Goal: Find specific page/section: Find specific page/section

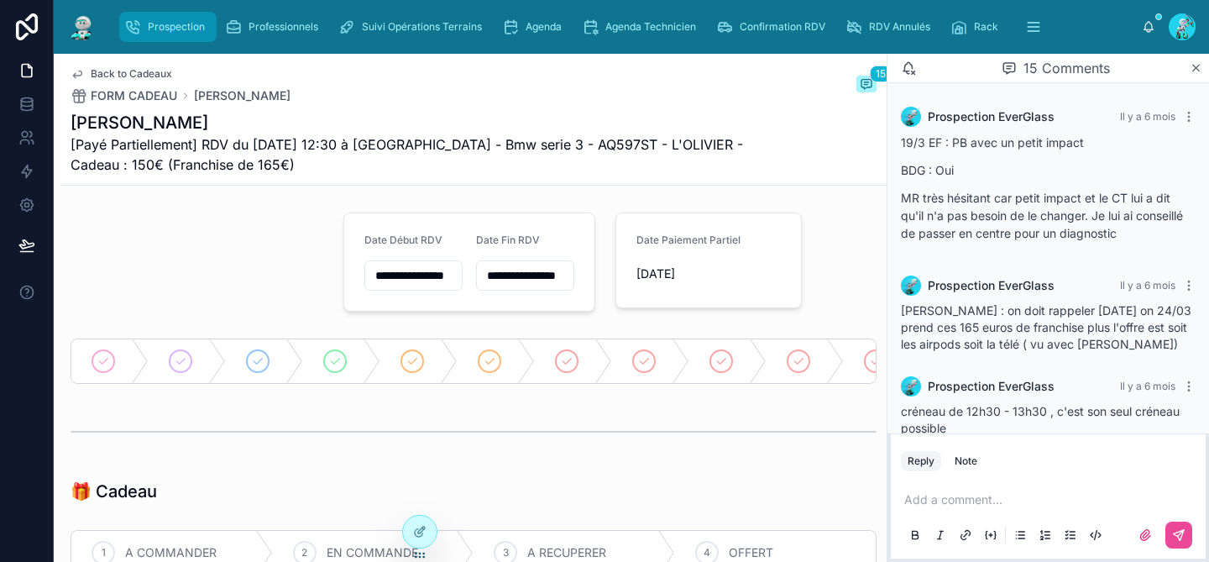
scroll to position [1748, 0]
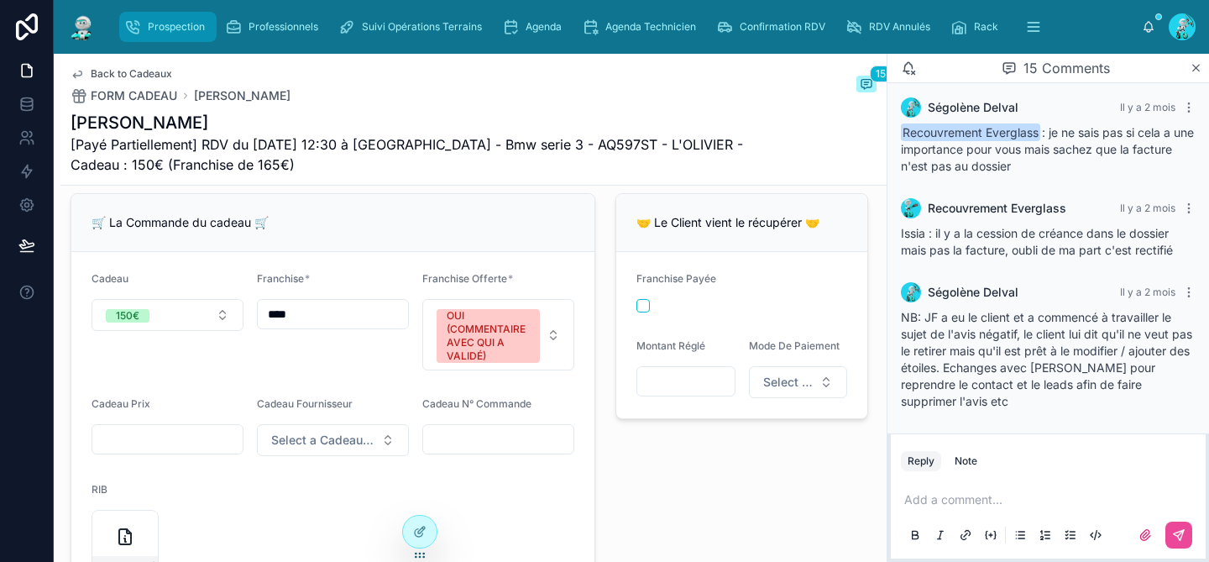
click at [195, 18] on div "Prospection" at bounding box center [167, 26] width 87 height 27
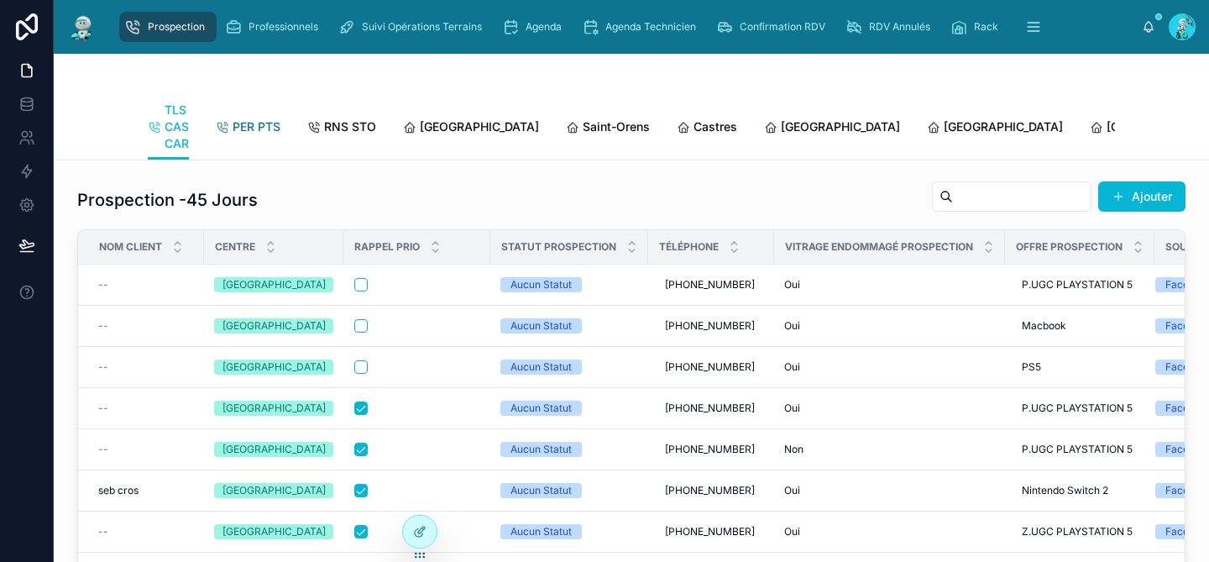
click at [255, 121] on span "PER PTS" at bounding box center [257, 126] width 48 height 17
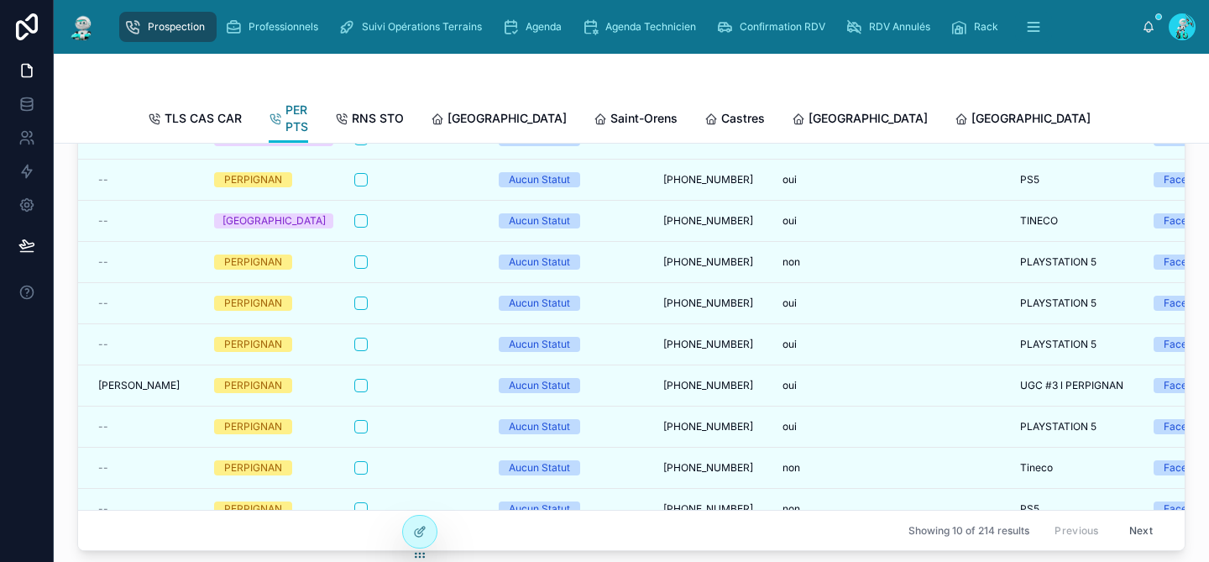
scroll to position [287, 0]
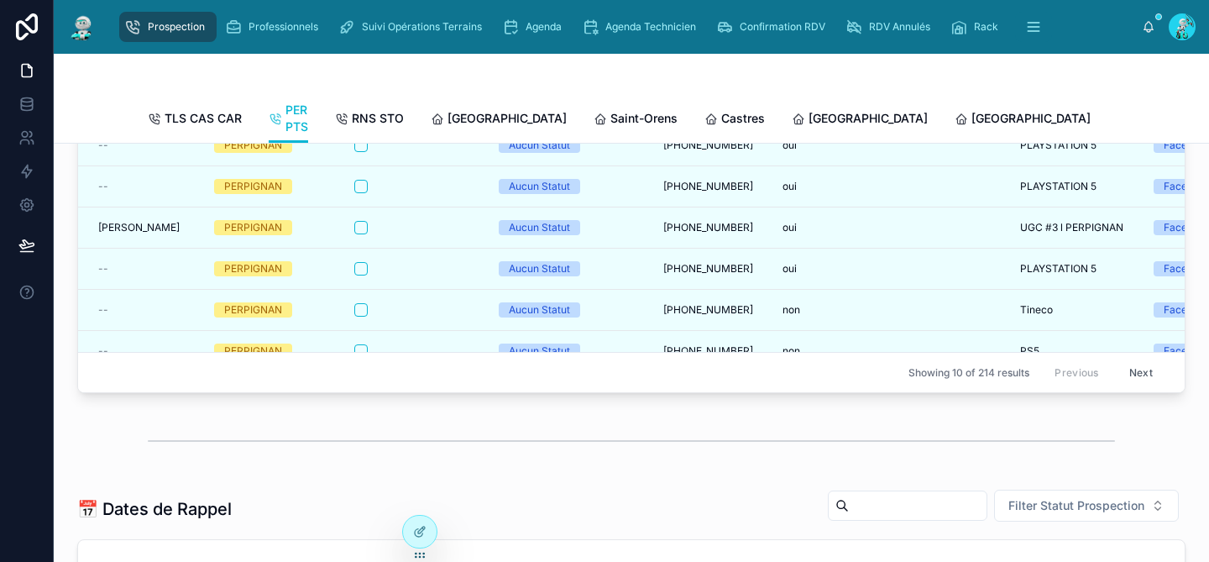
click at [1120, 372] on button "Next" at bounding box center [1141, 372] width 47 height 26
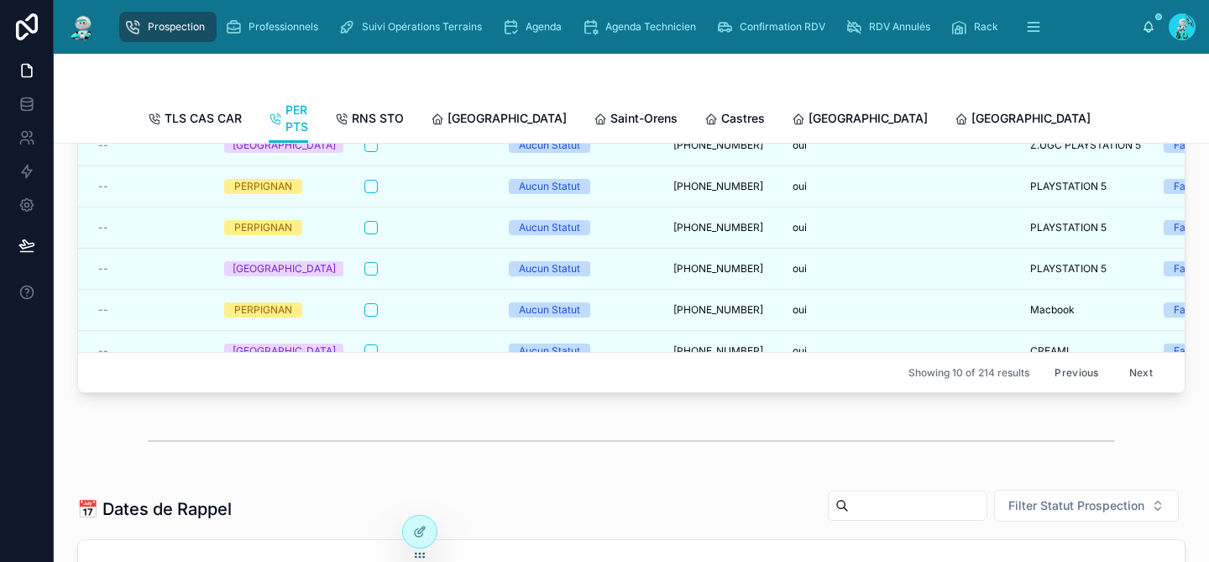
click at [1119, 370] on button "Next" at bounding box center [1141, 372] width 47 height 26
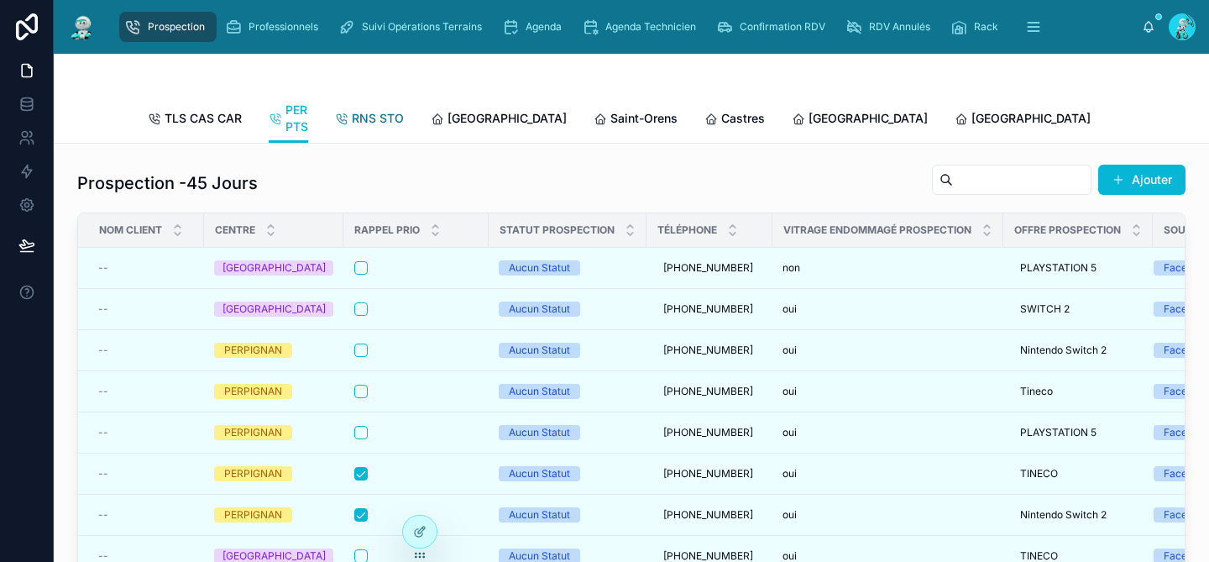
click at [382, 123] on span "RNS STO" at bounding box center [378, 118] width 52 height 17
